Goal: Navigation & Orientation: Find specific page/section

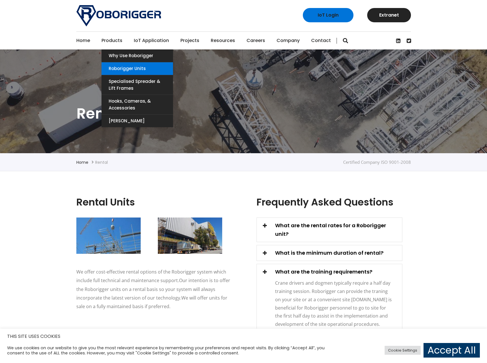
click at [123, 67] on link "Roborigger Units" at bounding box center [138, 68] width 72 height 13
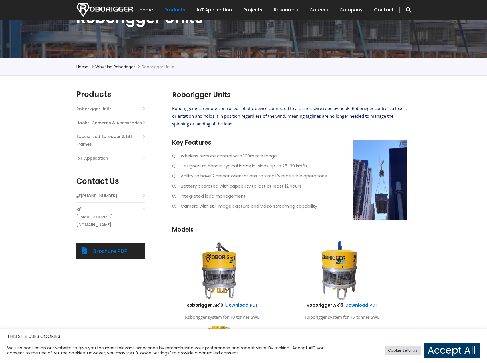
scroll to position [86, 0]
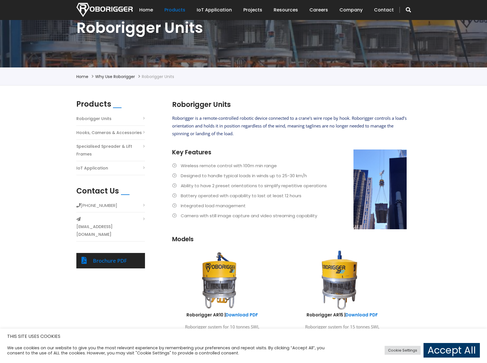
click at [99, 168] on link "IoT Application" at bounding box center [92, 169] width 32 height 8
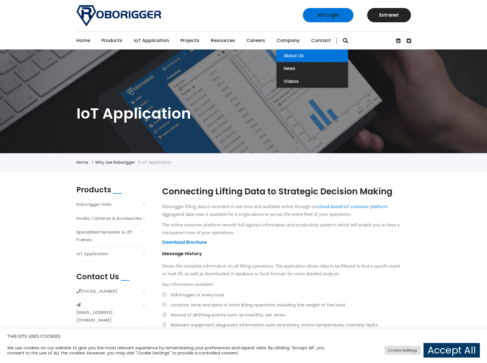
click at [290, 55] on link "About Us" at bounding box center [313, 56] width 72 height 13
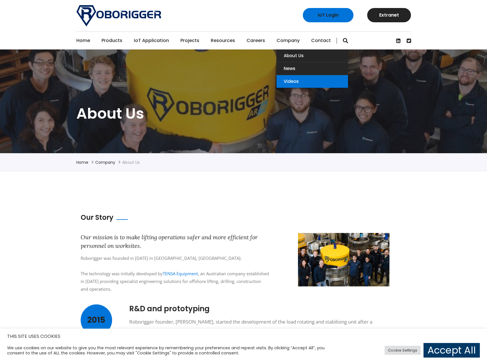
click at [285, 80] on link "Videos" at bounding box center [313, 81] width 72 height 13
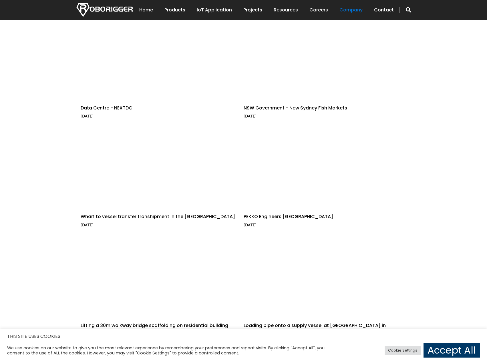
scroll to position [172, 0]
